Goal: Find specific page/section: Find specific page/section

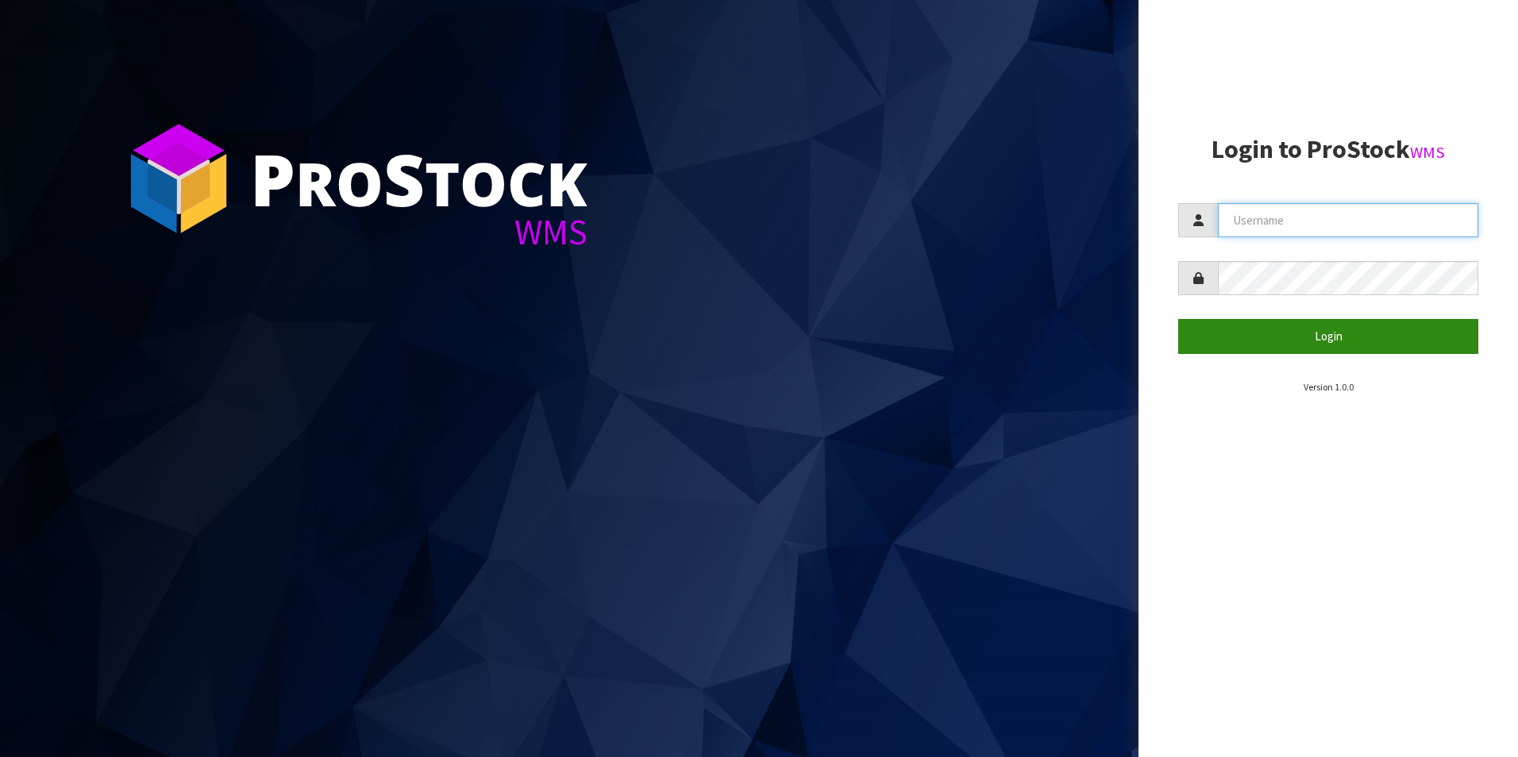
type input "DUTTNZ"
click at [1336, 334] on button "Login" at bounding box center [1328, 336] width 300 height 34
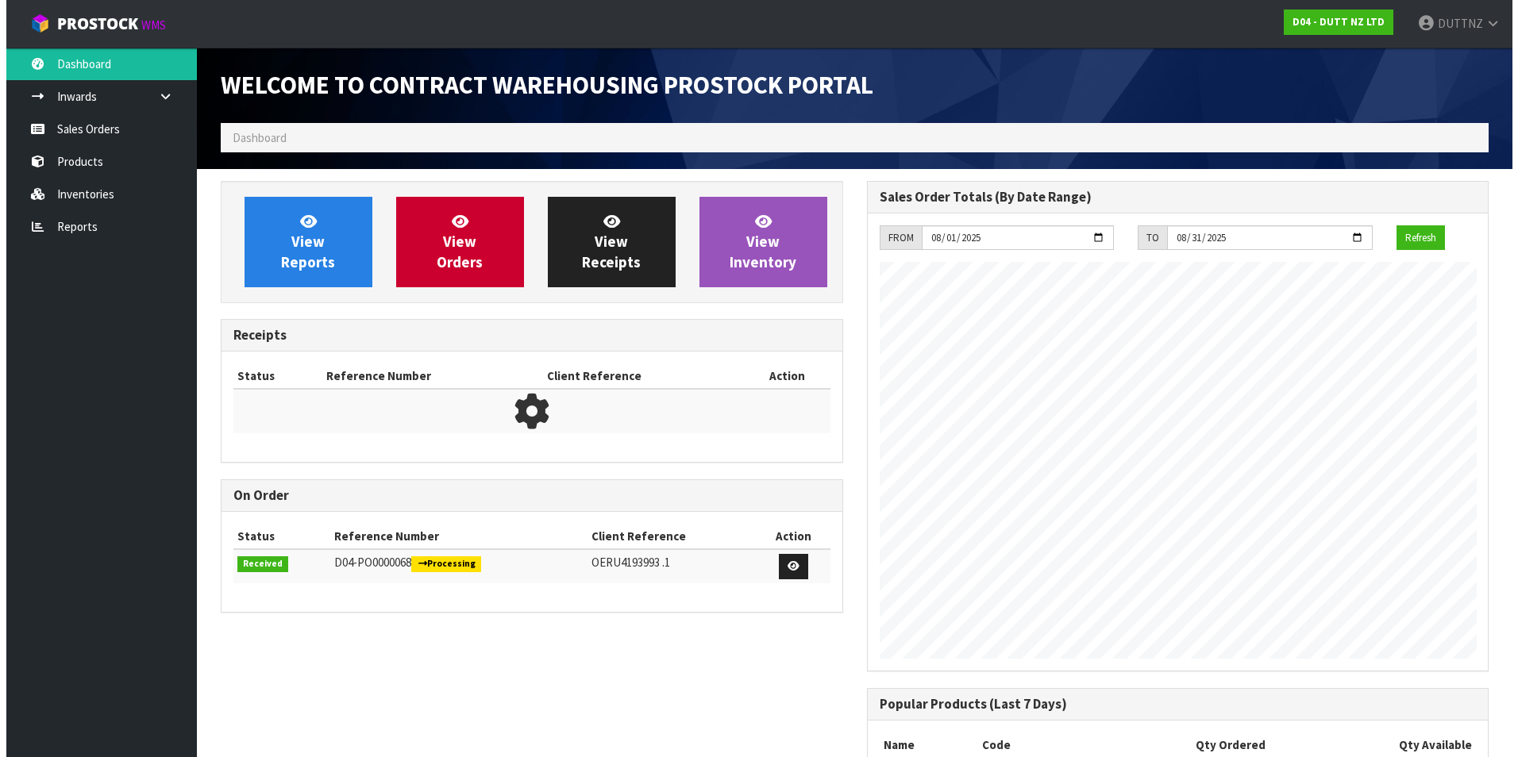
scroll to position [649, 645]
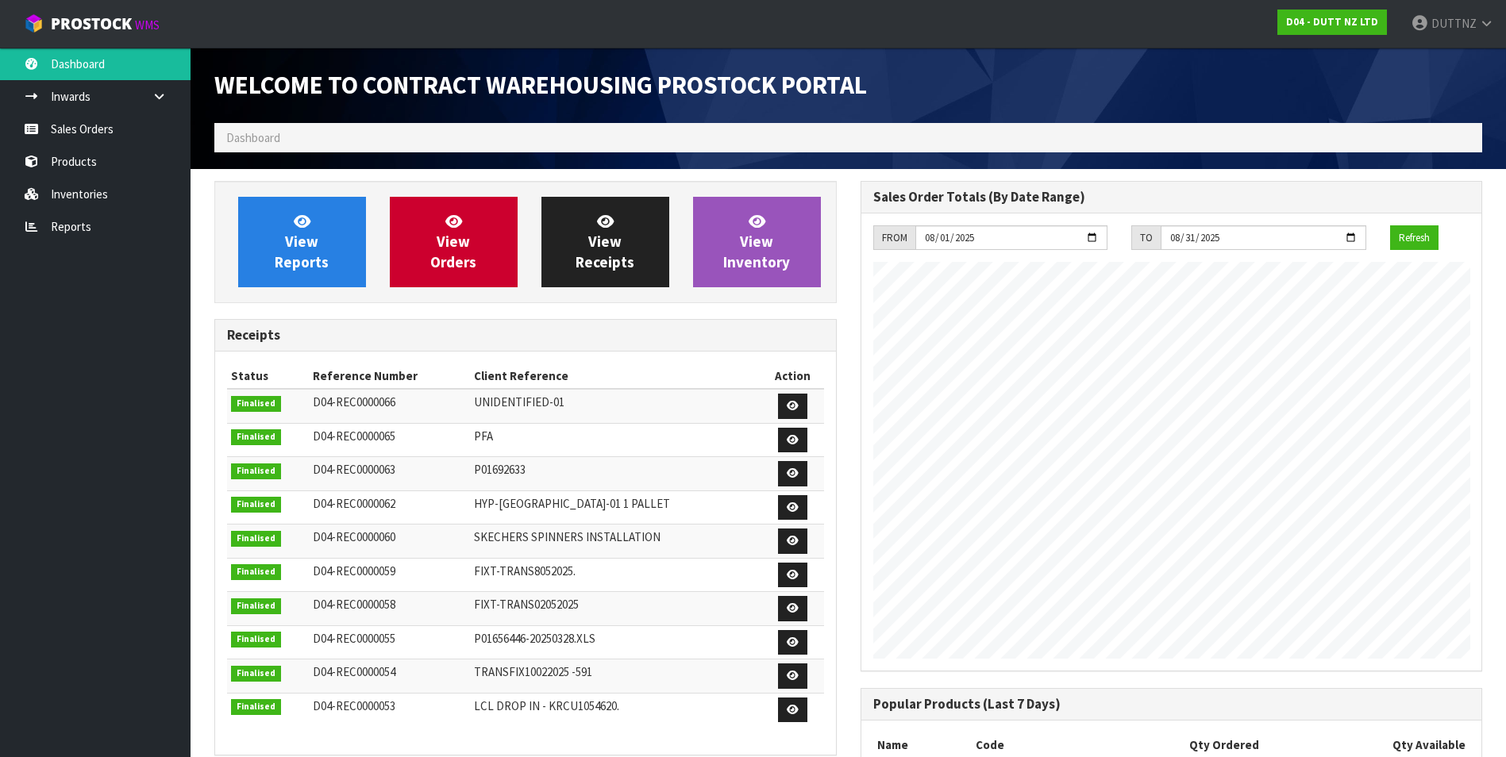
drag, startPoint x: 355, startPoint y: 114, endPoint x: 360, endPoint y: 140, distance: 26.8
click at [355, 117] on div "Welcome to Contract Warehousing ProStock Portal" at bounding box center [525, 85] width 646 height 75
click at [360, 140] on ol "Dashboard" at bounding box center [848, 137] width 1268 height 29
click at [610, 141] on ol "Dashboard" at bounding box center [848, 137] width 1268 height 29
click at [81, 163] on link "Products" at bounding box center [95, 161] width 191 height 33
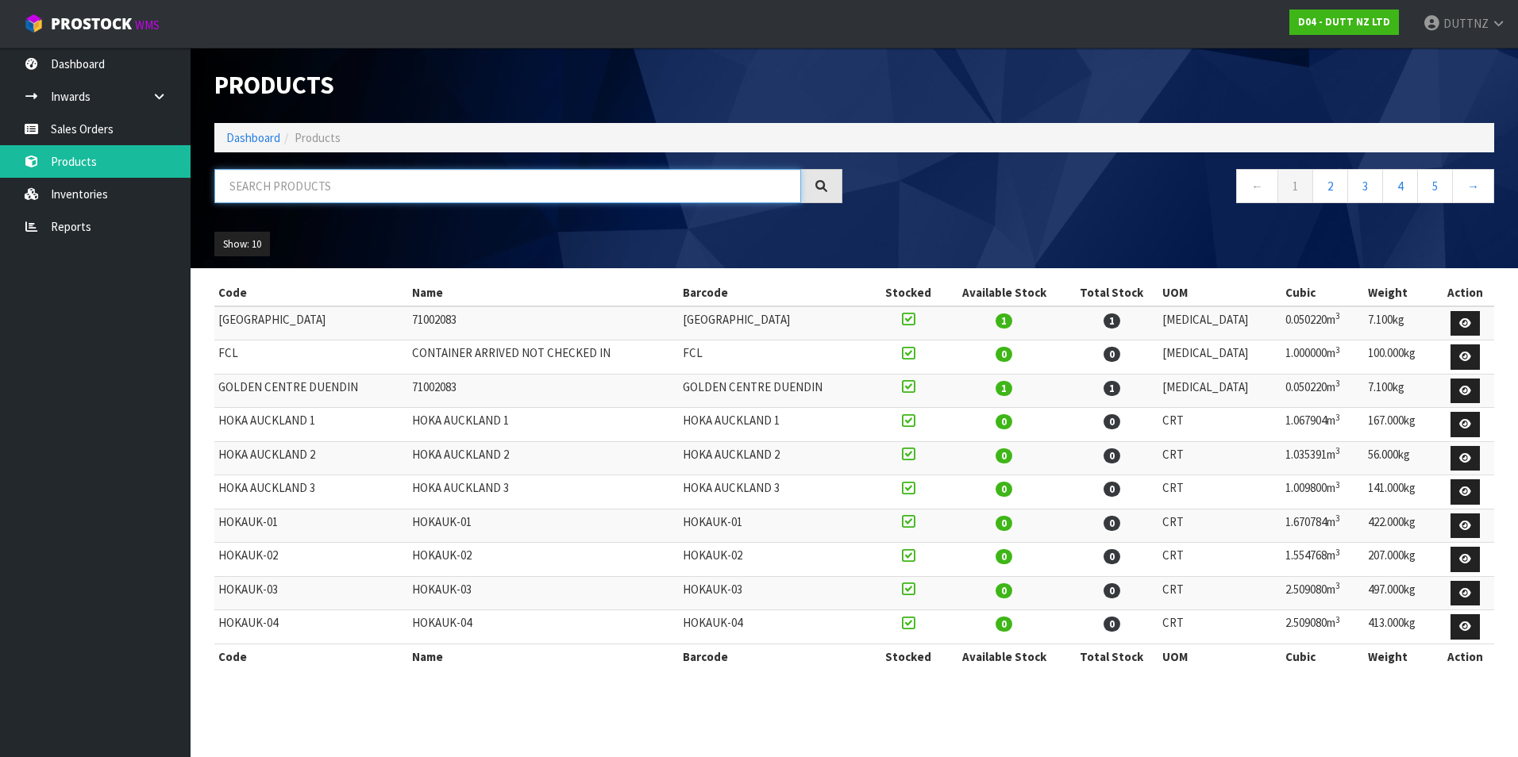
click at [405, 202] on input "text" at bounding box center [507, 186] width 587 height 34
paste input "NL-NEWMARK-01"
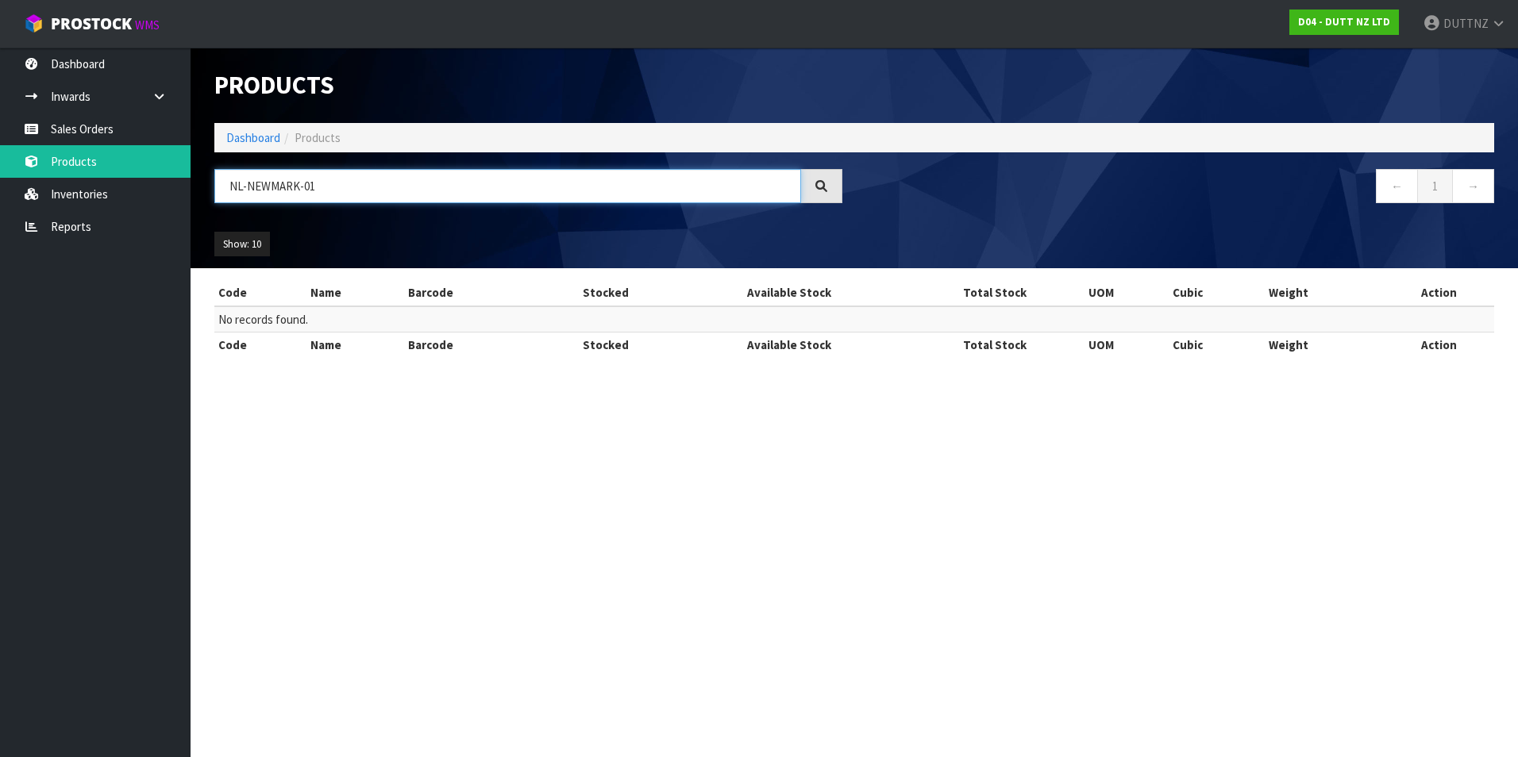
click at [404, 188] on input "NL-NEWMARK-01" at bounding box center [507, 186] width 587 height 34
type input "NL-NEWMARK"
